Goal: Navigation & Orientation: Understand site structure

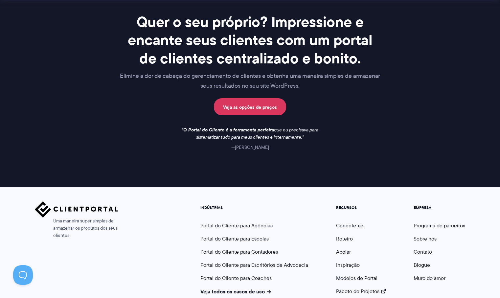
scroll to position [983, 0]
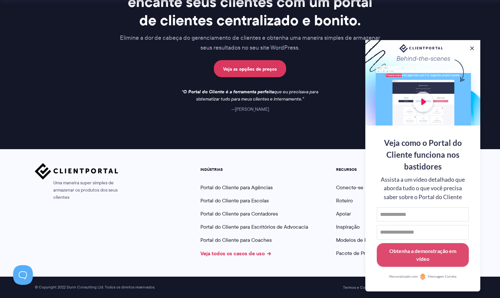
click at [236, 254] on font "Veja todos os casos de uso" at bounding box center [232, 253] width 64 height 8
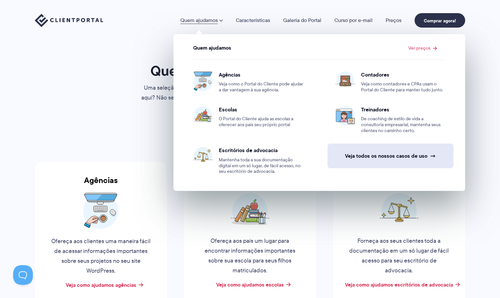
click at [398, 160] on link "Veja todos os nossos casos de uso →" at bounding box center [390, 156] width 126 height 25
